Goal: Task Accomplishment & Management: Manage account settings

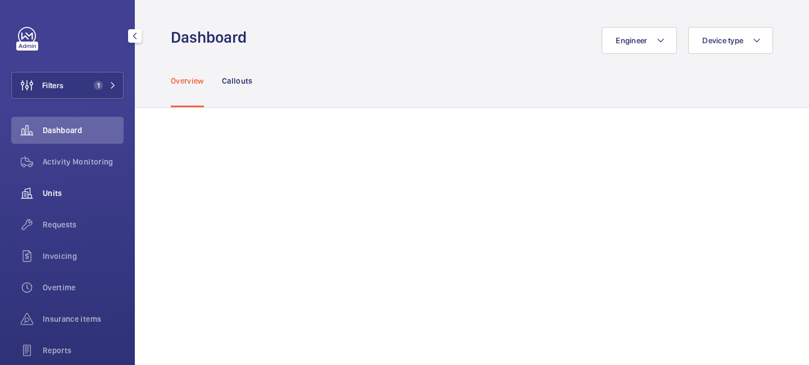
click at [57, 191] on span "Units" at bounding box center [83, 193] width 81 height 11
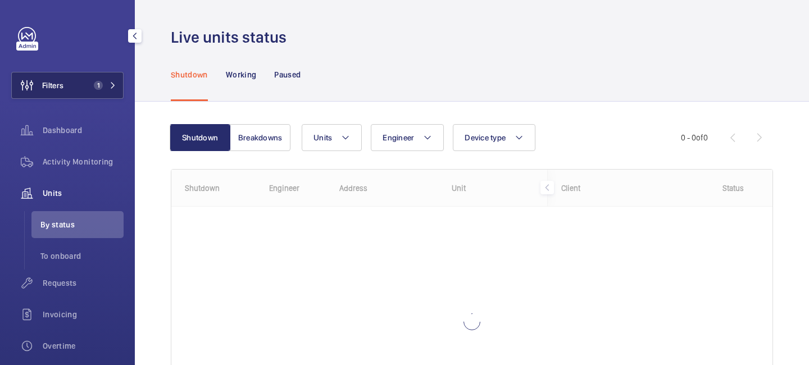
click at [102, 86] on span "1" at bounding box center [98, 85] width 9 height 9
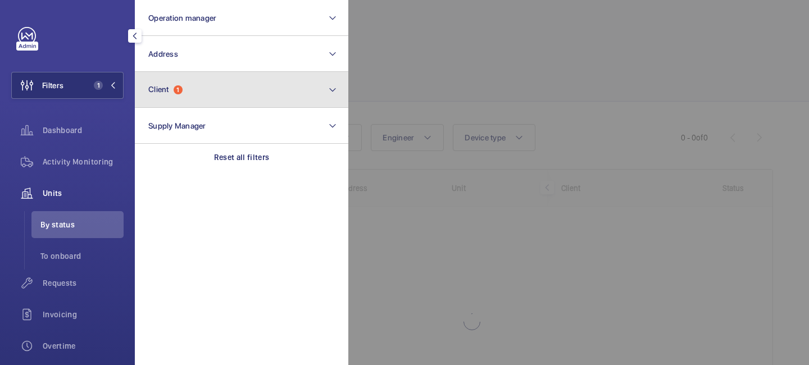
click at [224, 88] on button "Client 1" at bounding box center [241, 90] width 213 height 36
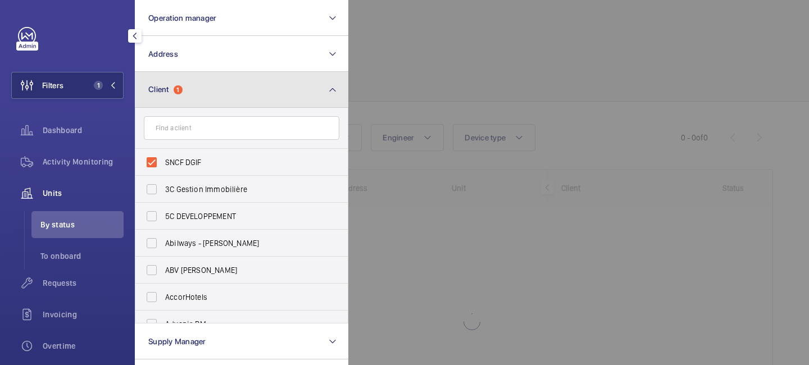
click at [335, 86] on mat-icon at bounding box center [332, 89] width 9 height 13
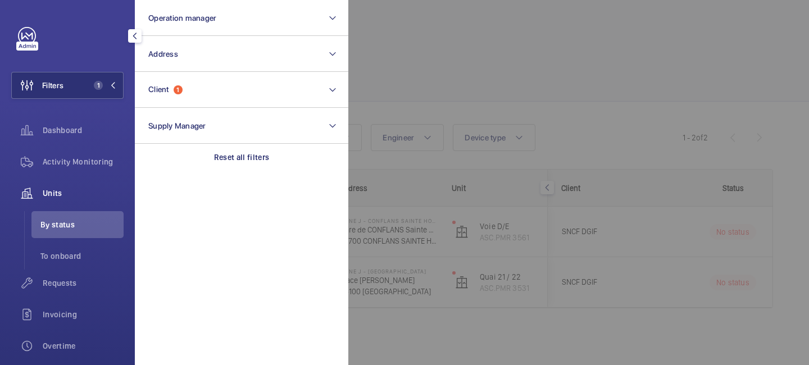
click at [418, 99] on div at bounding box center [752, 182] width 809 height 365
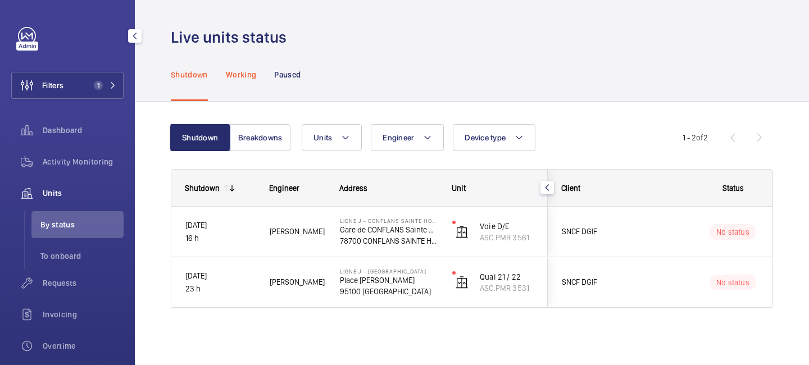
click at [245, 82] on div "Working" at bounding box center [241, 74] width 30 height 53
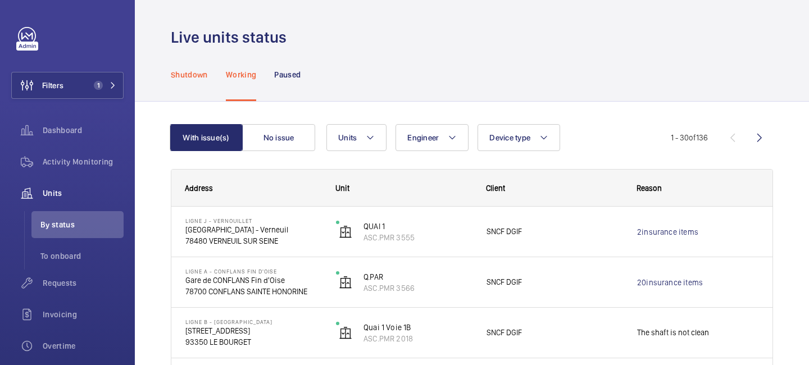
click at [199, 75] on p "Shutdown" at bounding box center [189, 74] width 37 height 11
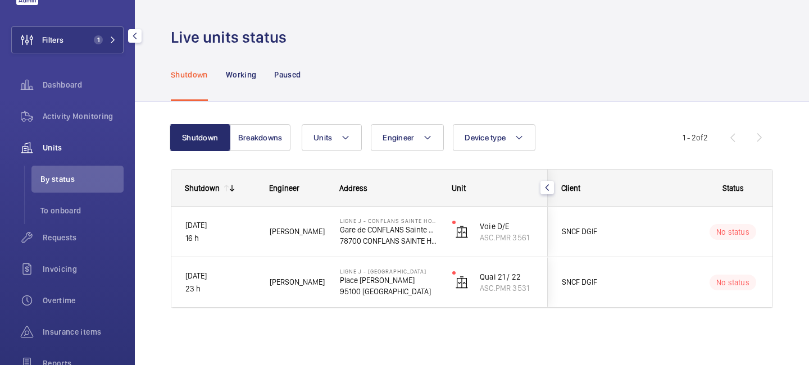
scroll to position [46, 0]
click at [249, 76] on p "Working" at bounding box center [241, 74] width 30 height 11
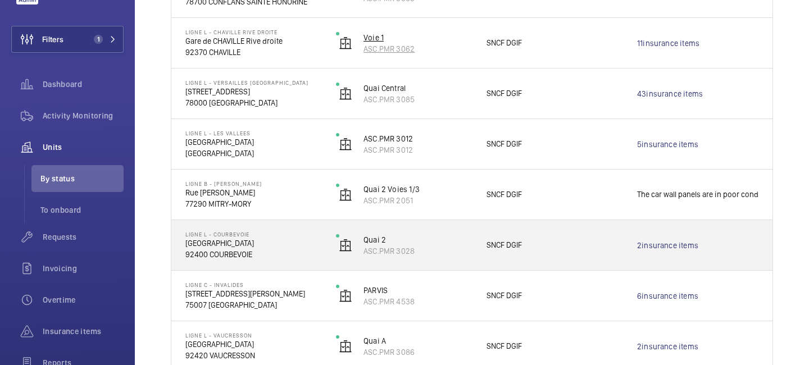
scroll to position [1150, 0]
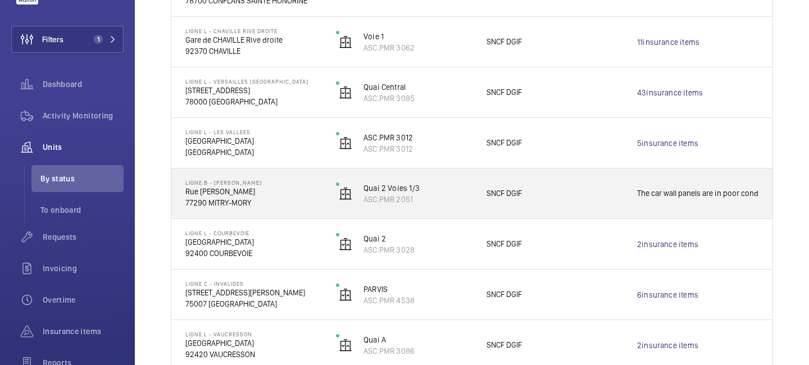
click at [300, 198] on p "77290 MITRY-MORY" at bounding box center [253, 202] width 136 height 11
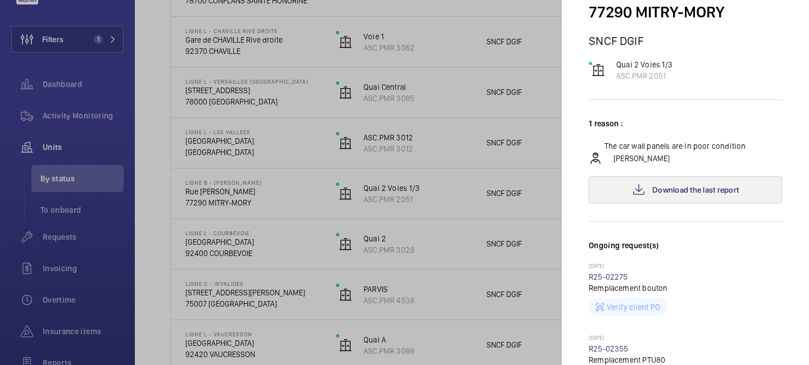
scroll to position [0, 0]
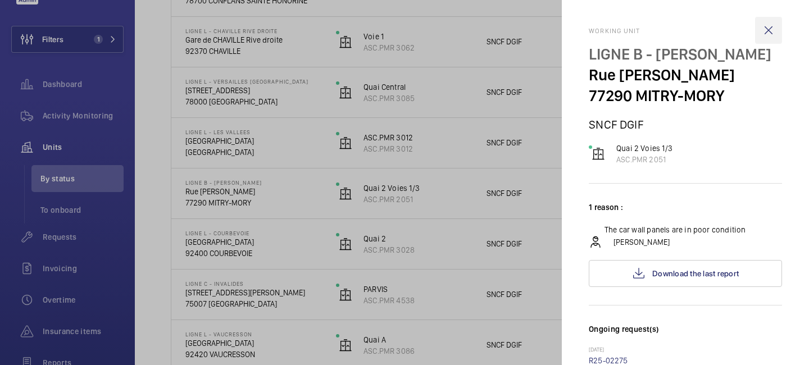
click at [768, 36] on wm-front-icon-button at bounding box center [768, 30] width 27 height 27
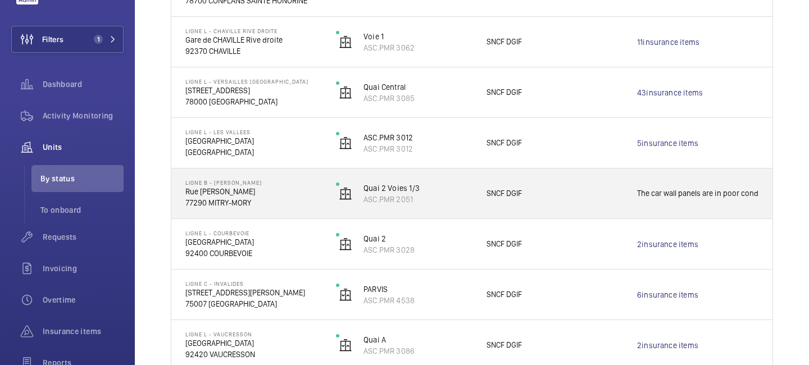
click at [683, 196] on p "The car wall panels are in poor condition" at bounding box center [697, 193] width 121 height 13
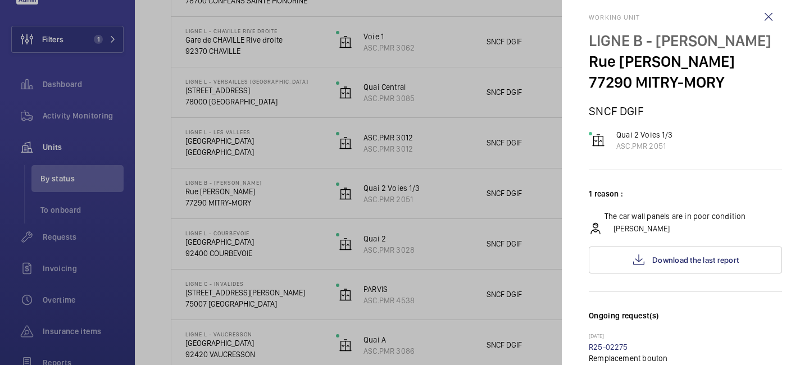
scroll to position [9, 0]
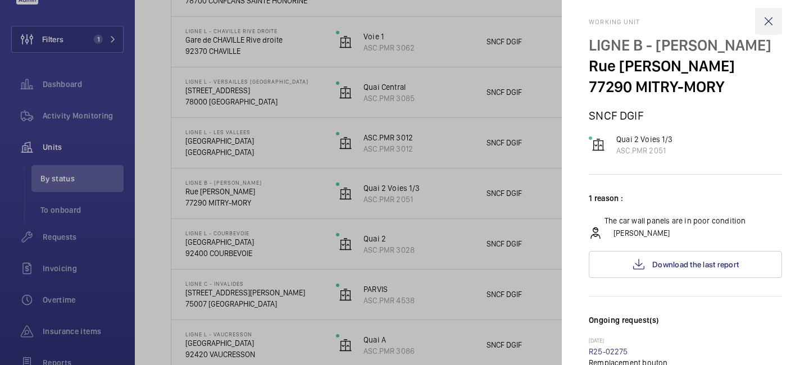
click at [763, 25] on wm-front-icon-button at bounding box center [768, 21] width 27 height 27
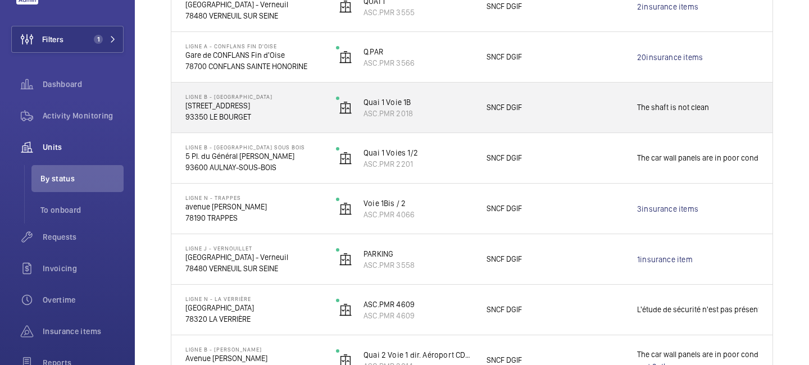
scroll to position [0, 0]
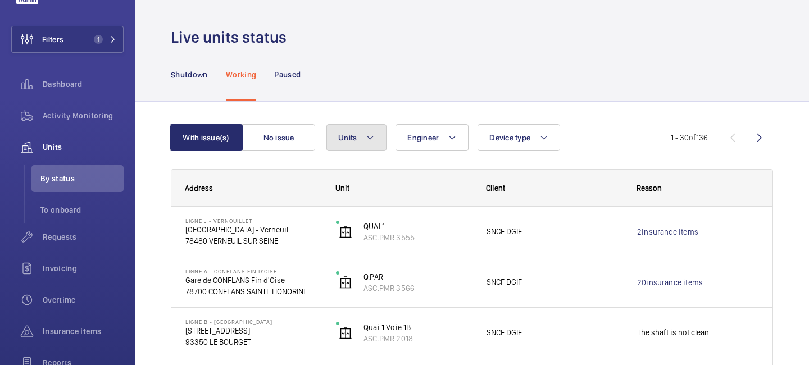
click at [375, 135] on button "Units" at bounding box center [356, 137] width 60 height 27
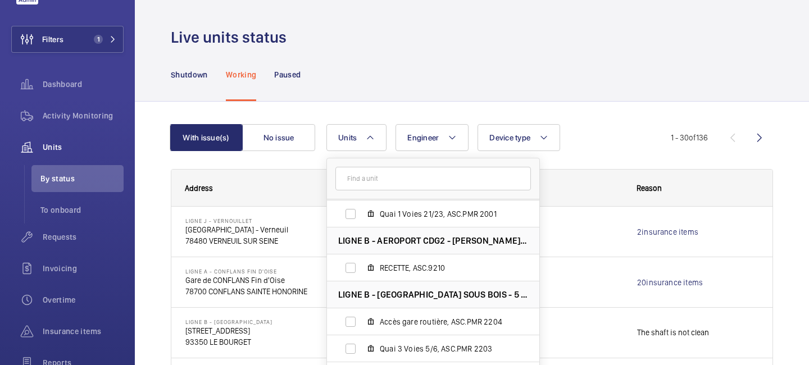
scroll to position [58, 0]
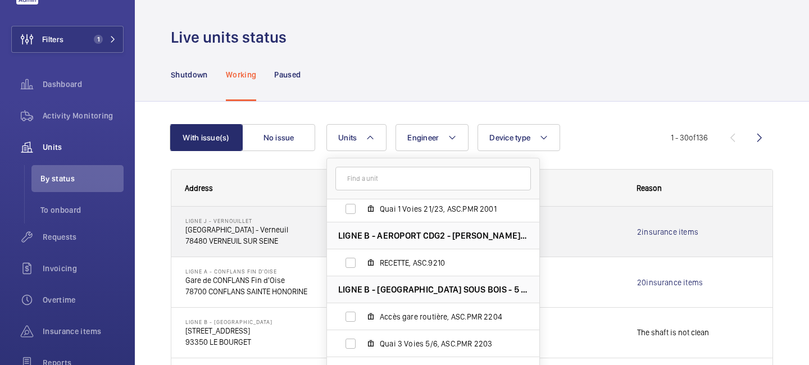
click at [608, 254] on div "SNCF DGIF" at bounding box center [547, 232] width 150 height 50
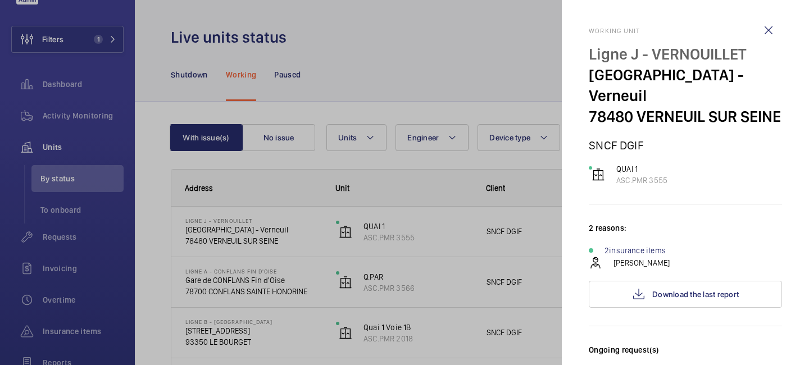
click at [533, 289] on div at bounding box center [404, 182] width 809 height 365
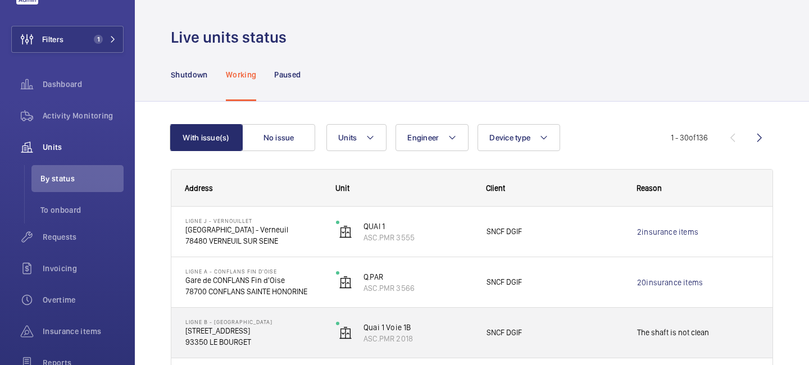
click at [722, 328] on p "The shaft is not clean" at bounding box center [697, 332] width 121 height 13
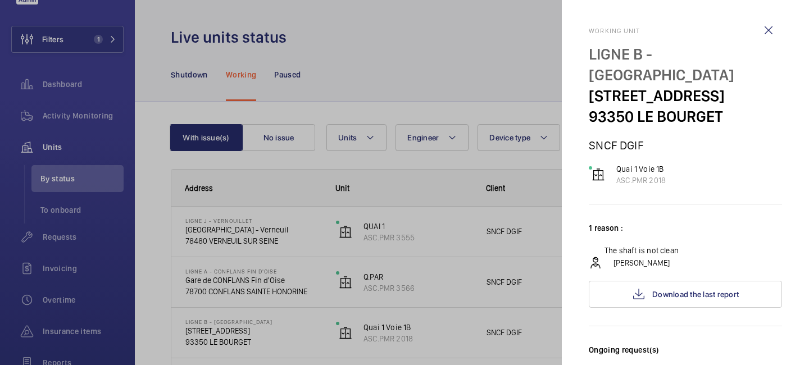
click at [522, 247] on div at bounding box center [404, 182] width 809 height 365
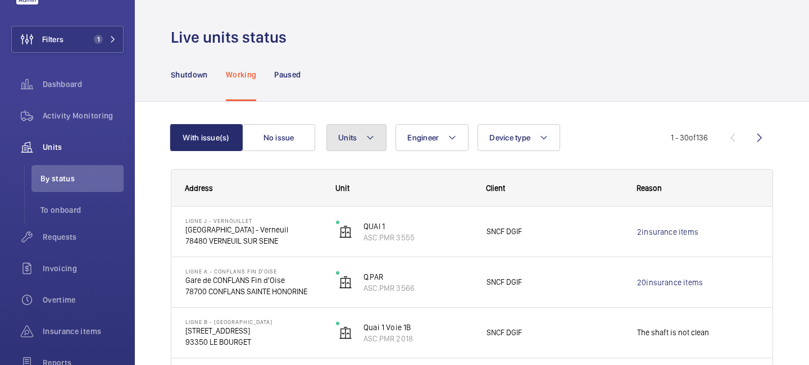
click at [376, 132] on button "Units" at bounding box center [356, 137] width 60 height 27
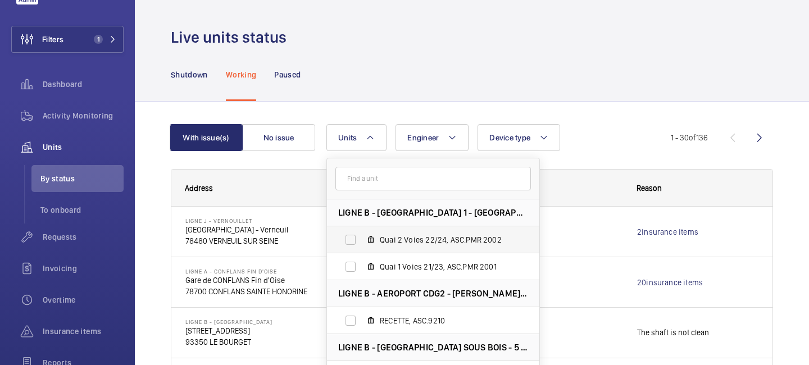
click at [395, 241] on span "Quai 2 Voies 22/24, ASC.PMR 2002" at bounding box center [445, 239] width 130 height 11
click at [362, 241] on input "Quai 2 Voies 22/24, ASC.PMR 2002" at bounding box center [350, 240] width 22 height 22
checkbox input "true"
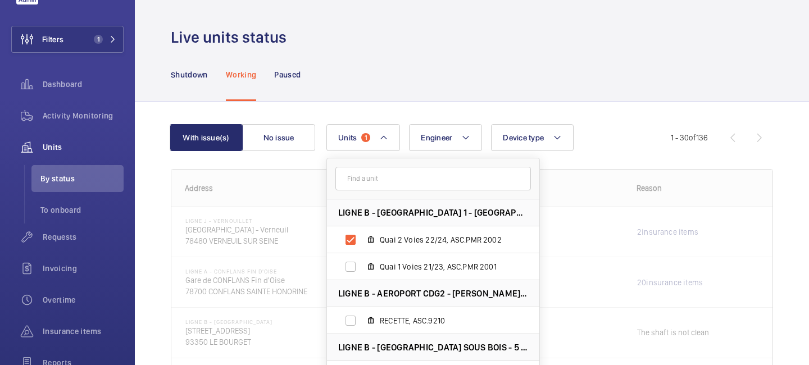
click at [600, 232] on div at bounding box center [471, 303] width 601 height 267
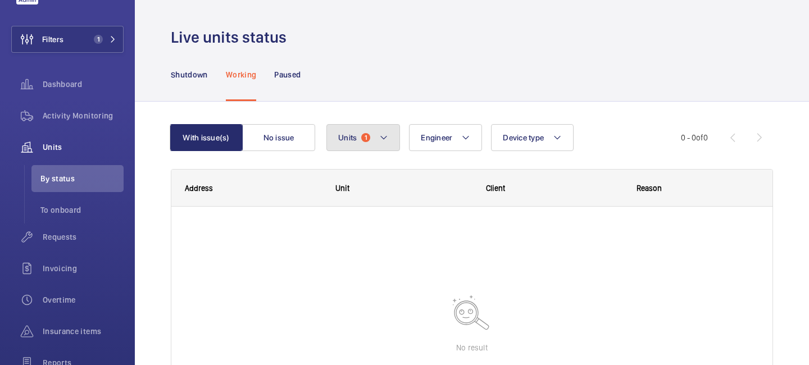
click at [362, 140] on span "1" at bounding box center [365, 137] width 9 height 9
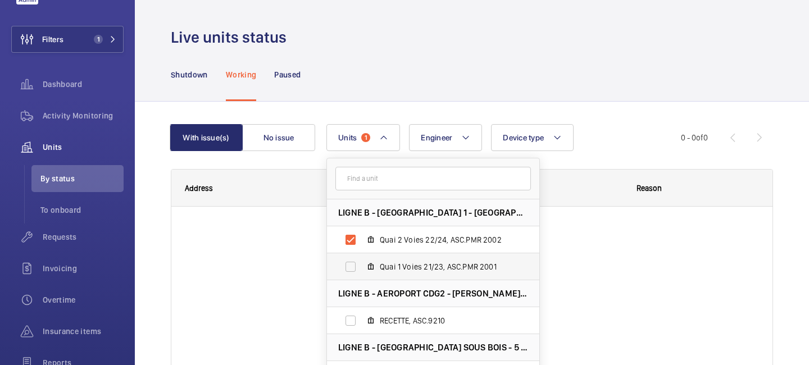
click at [383, 269] on span "Quai 1 Voies 21/23, ASC.PMR 2001" at bounding box center [445, 266] width 130 height 11
click at [362, 269] on input "Quai 1 Voies 21/23, ASC.PMR 2001" at bounding box center [350, 266] width 22 height 22
checkbox input "true"
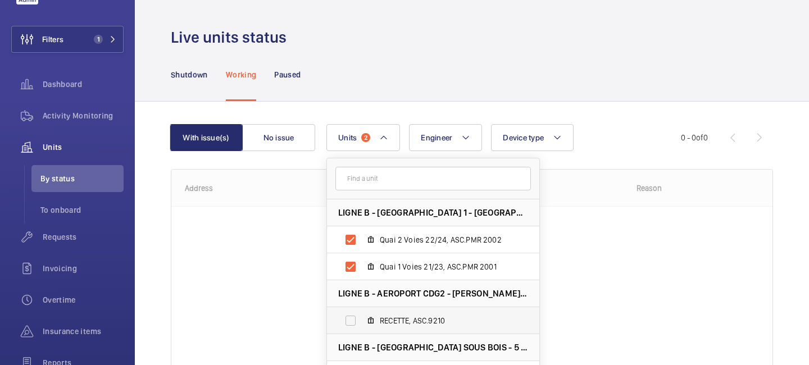
click at [390, 316] on span "RECETTE, ASC.9210" at bounding box center [445, 320] width 130 height 11
click at [362, 316] on input "RECETTE, ASC.9210" at bounding box center [350, 320] width 22 height 22
checkbox input "true"
click at [666, 250] on div at bounding box center [471, 303] width 601 height 267
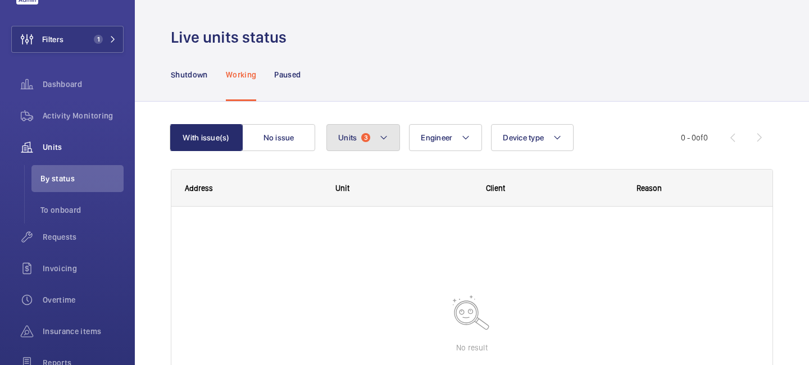
click at [382, 140] on mat-icon at bounding box center [383, 137] width 9 height 13
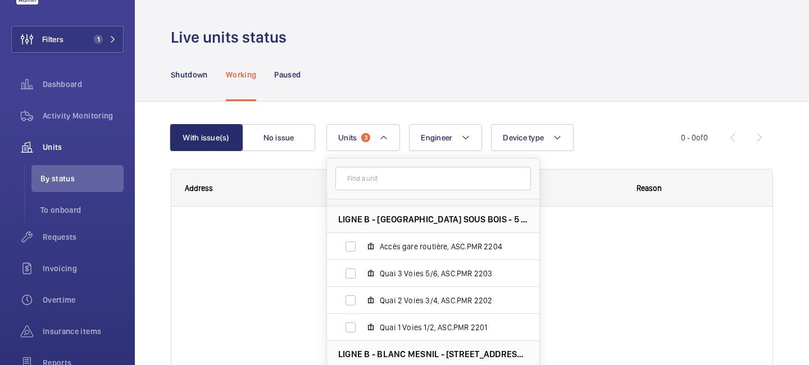
scroll to position [130, 0]
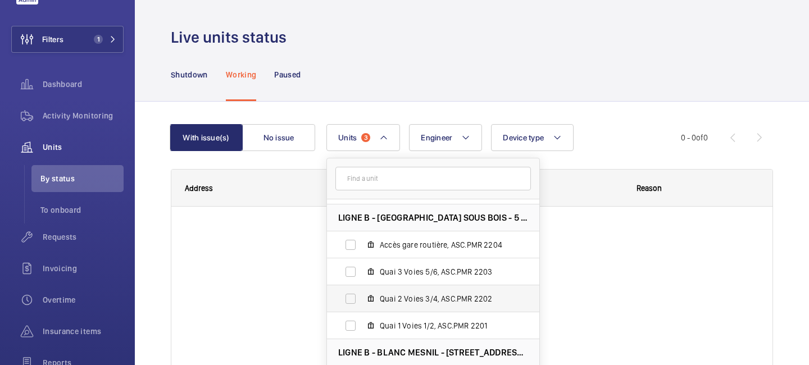
click at [405, 302] on span "Quai 2 Voies 3/4, ASC.PMR 2202" at bounding box center [445, 298] width 130 height 11
click at [362, 302] on input "Quai 2 Voies 3/4, ASC.PMR 2202" at bounding box center [350, 298] width 22 height 22
checkbox input "true"
click at [282, 278] on div at bounding box center [471, 303] width 601 height 267
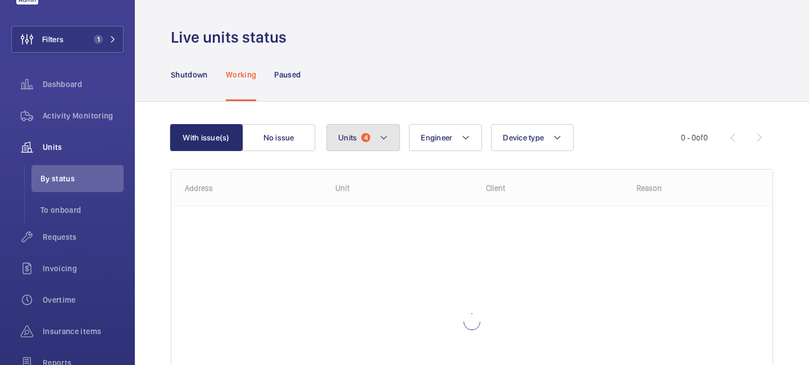
click at [386, 138] on mat-icon at bounding box center [383, 137] width 9 height 13
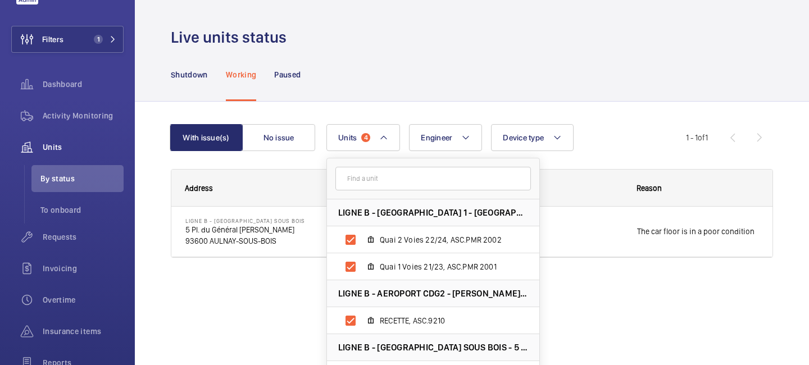
click at [624, 166] on wm-front-shared-table-view-engine "With issue(s) No issue Units 4 LIGNE B - AEROPORT CDG 1 - [GEOGRAPHIC_DATA][PER…" at bounding box center [472, 204] width 602 height 161
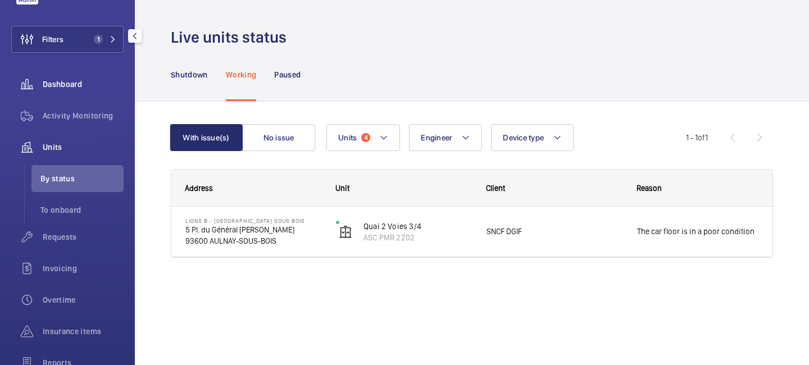
click at [73, 79] on span "Dashboard" at bounding box center [83, 84] width 81 height 11
